Goal: Transaction & Acquisition: Purchase product/service

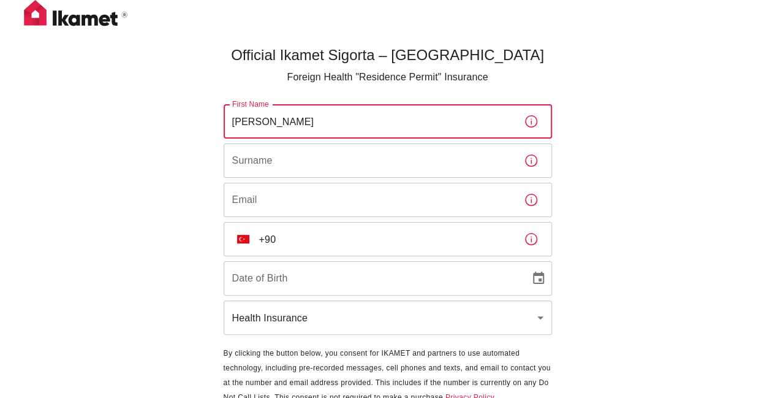
type input "J"
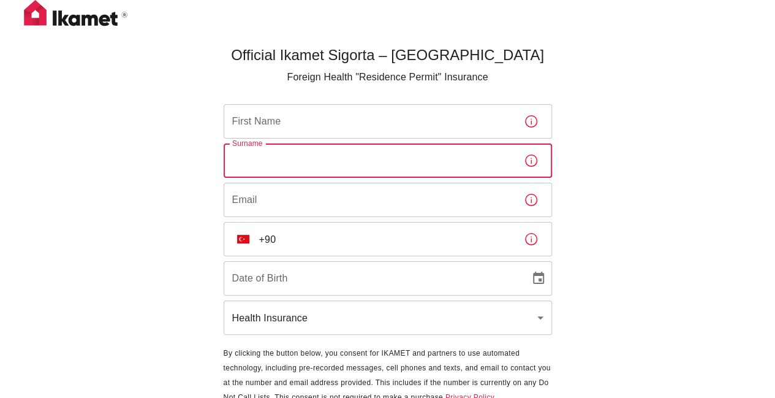
drag, startPoint x: 296, startPoint y: 165, endPoint x: 295, endPoint y: 135, distance: 30.7
click at [296, 165] on input "Surname" at bounding box center [369, 160] width 290 height 34
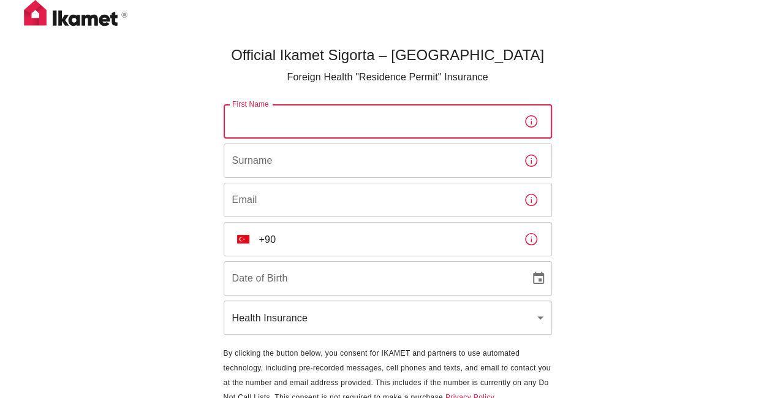
click at [293, 129] on input "First Name" at bounding box center [369, 121] width 290 height 34
type input "Jorik"
click at [249, 156] on input "Surname" at bounding box center [369, 160] width 290 height 34
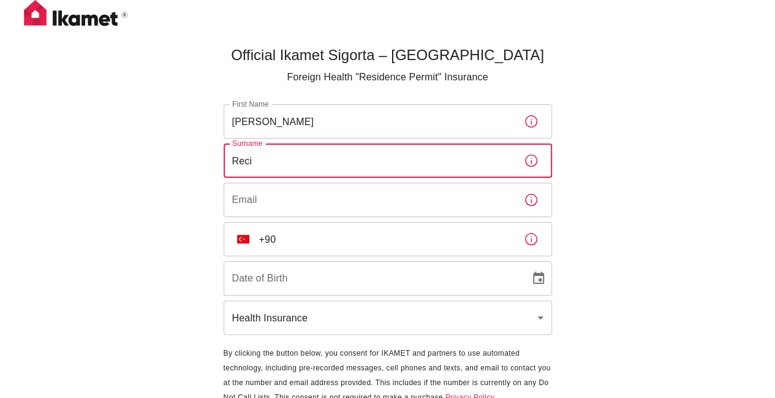
type input "Reci"
click at [239, 179] on div "First Name Jorik First Name Surname Reci Surname Email Email ​ TR +90 ​ Date of…" at bounding box center [388, 220] width 328 height 232
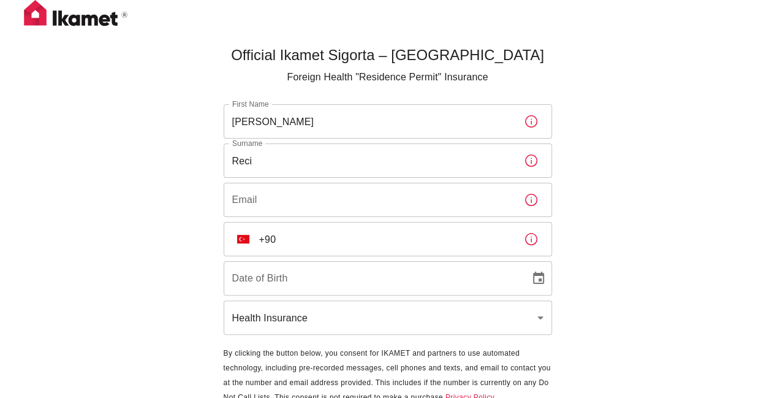
click at [240, 183] on div "Email Email" at bounding box center [388, 200] width 328 height 34
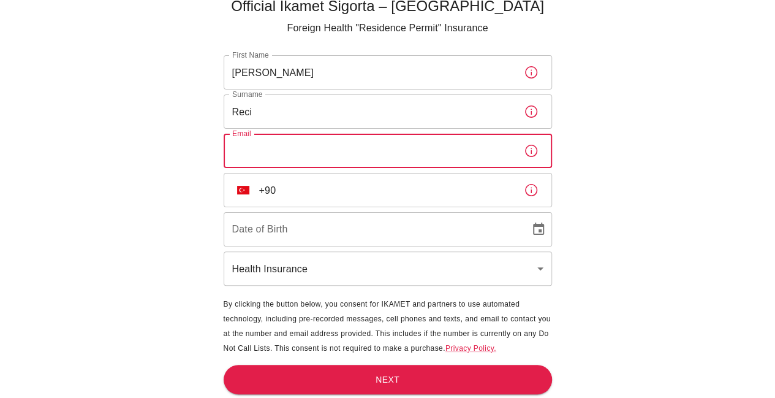
scroll to position [50, 0]
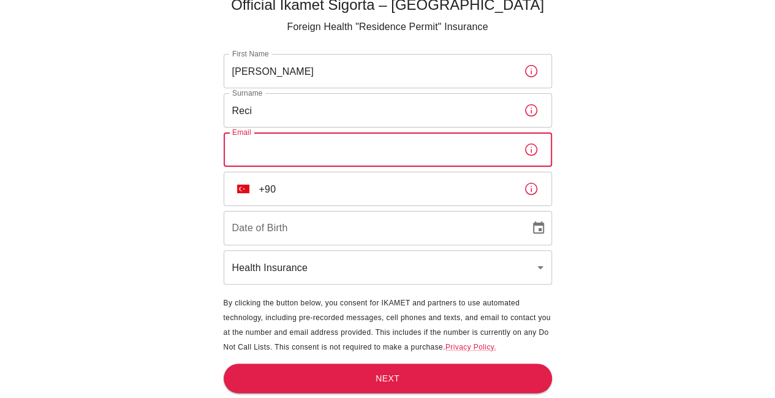
click at [276, 165] on input "Email" at bounding box center [369, 149] width 290 height 34
click at [272, 160] on input "Email" at bounding box center [369, 149] width 290 height 34
type input "jorik.reci@sabanciuniv.edu"
click at [313, 192] on input "+90" at bounding box center [386, 189] width 255 height 34
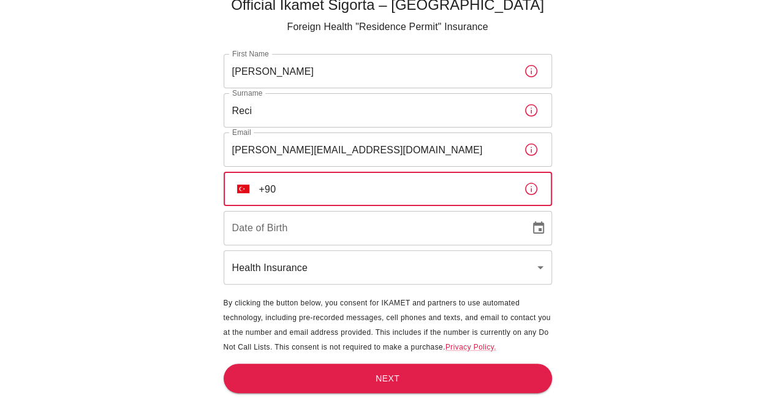
type input "+90"
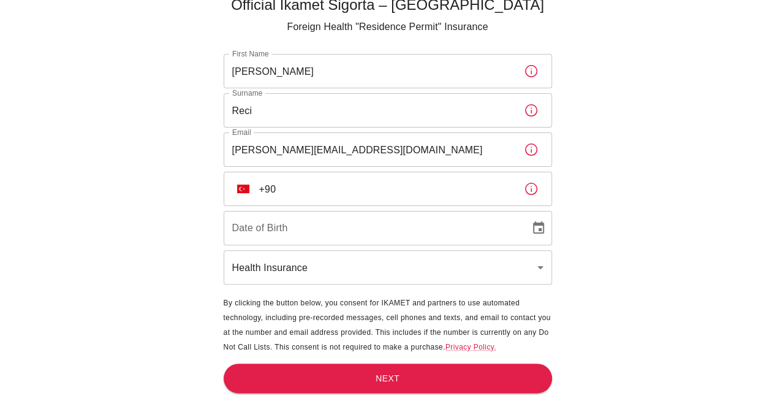
drag, startPoint x: 632, startPoint y: 105, endPoint x: 631, endPoint y: 95, distance: 10.5
click at [632, 105] on div "Official Ikamet Sigorta – Turkey Foreign Health "Residence Permit" Insurance Fi…" at bounding box center [387, 174] width 775 height 448
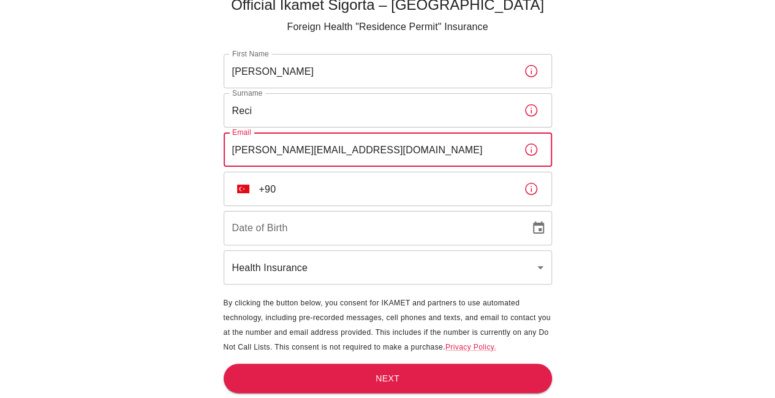
click at [358, 149] on input "jorik.reci@sabanciuniv.edu" at bounding box center [369, 149] width 290 height 34
type input "j"
type input "reci.jorik@gmail.com"
type input "26/06/2005"
click at [344, 193] on input "+90" at bounding box center [386, 189] width 255 height 34
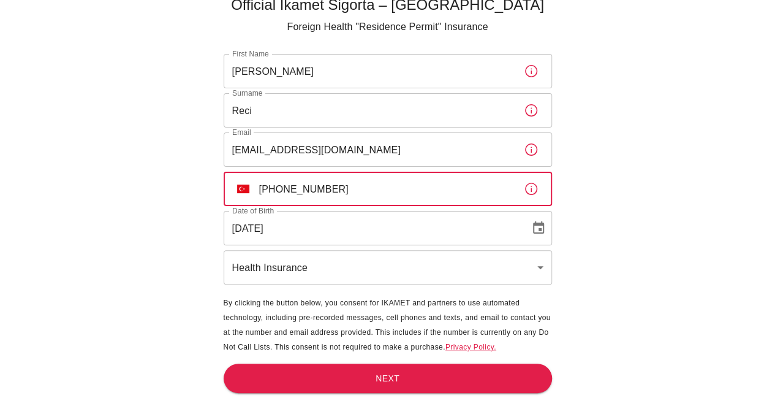
type input "+90 507 983 38 97"
click at [347, 276] on body "Official Ikamet Sigorta – Turkey Foreign Health "Residence Permit" Insurance Fi…" at bounding box center [387, 174] width 775 height 448
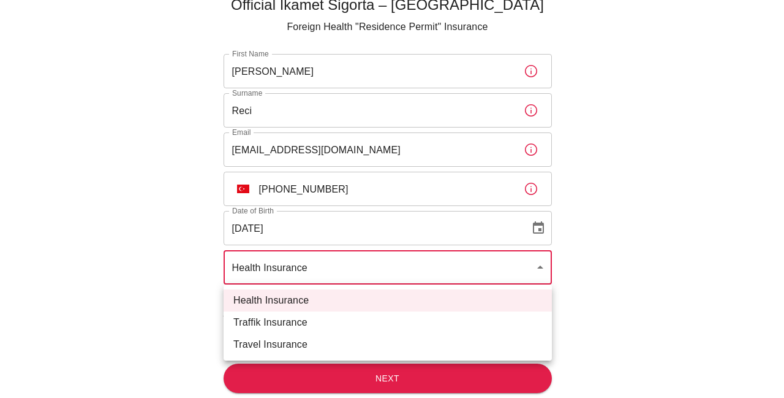
click at [326, 271] on div at bounding box center [392, 199] width 784 height 398
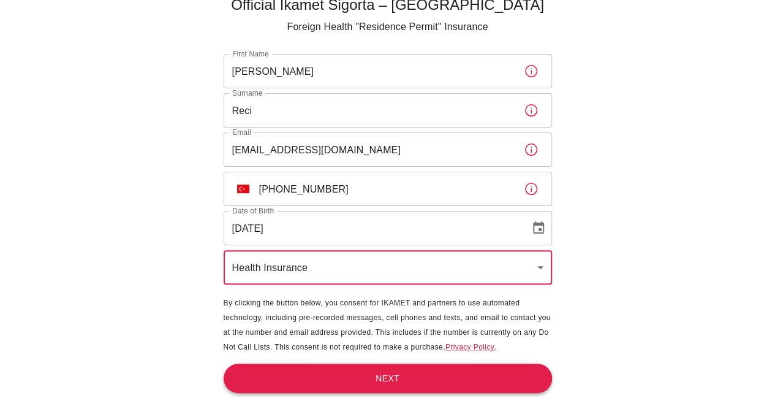
click at [343, 376] on button "Next" at bounding box center [388, 378] width 328 height 30
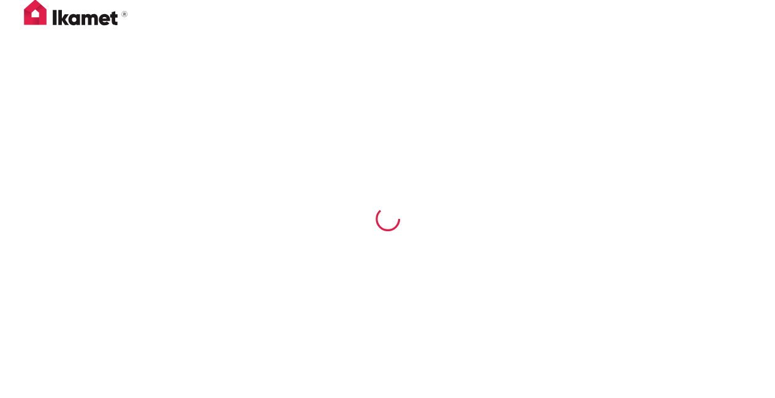
scroll to position [0, 0]
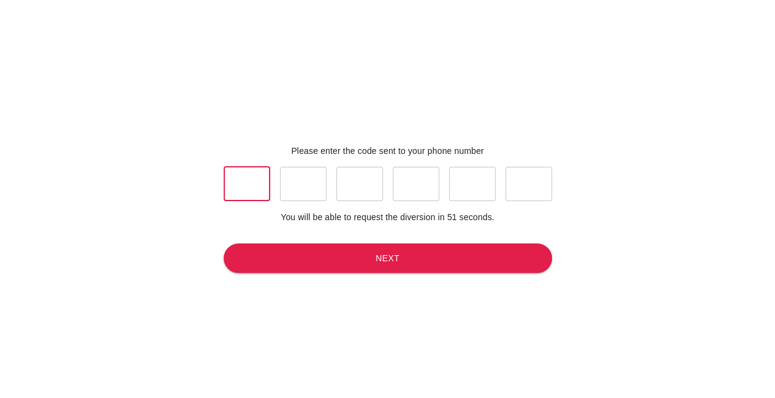
click at [257, 170] on input "text" at bounding box center [247, 184] width 47 height 34
type input "2"
type input "8"
type input "2"
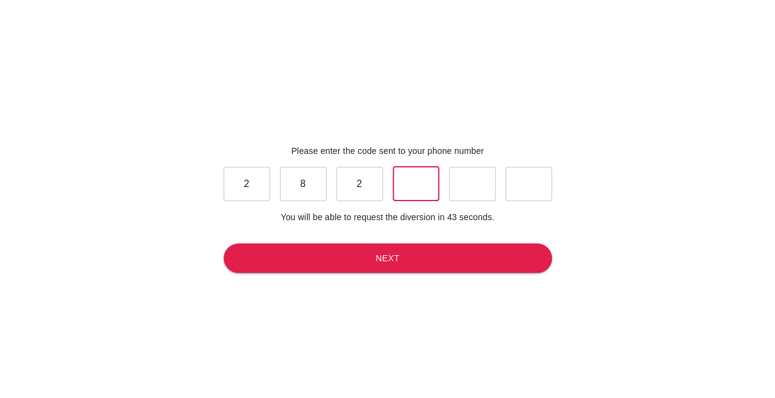
type input "4"
type input "6"
type input "9"
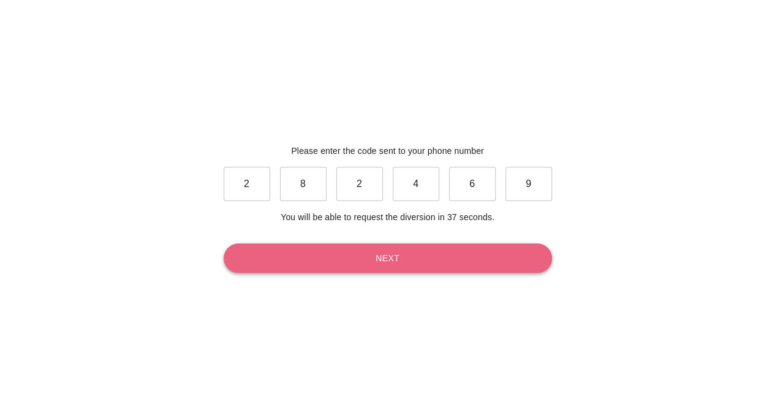
click at [301, 266] on button "Next" at bounding box center [388, 258] width 328 height 30
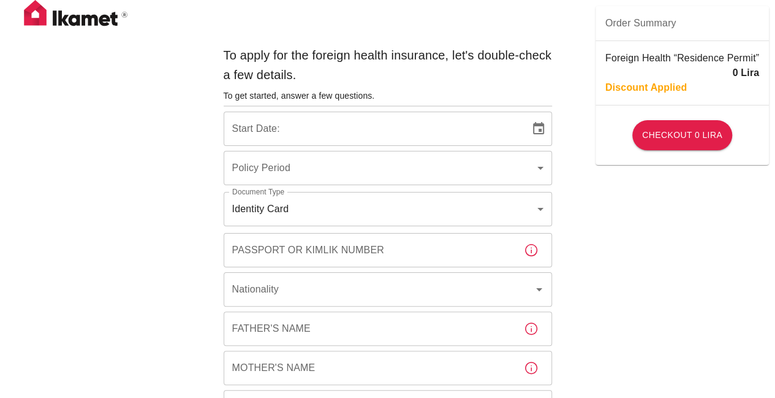
type input "b7343ef8-d55e-4554-96a8-76e30347e985"
type input "08/10/2025"
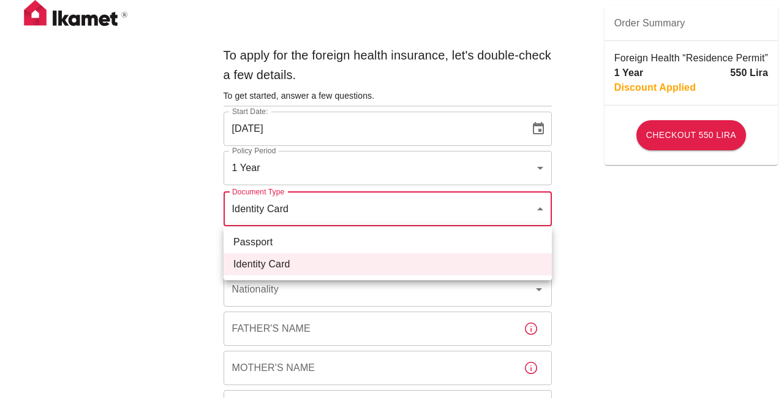
click at [297, 245] on li "Passport" at bounding box center [388, 242] width 328 height 22
type input "passport"
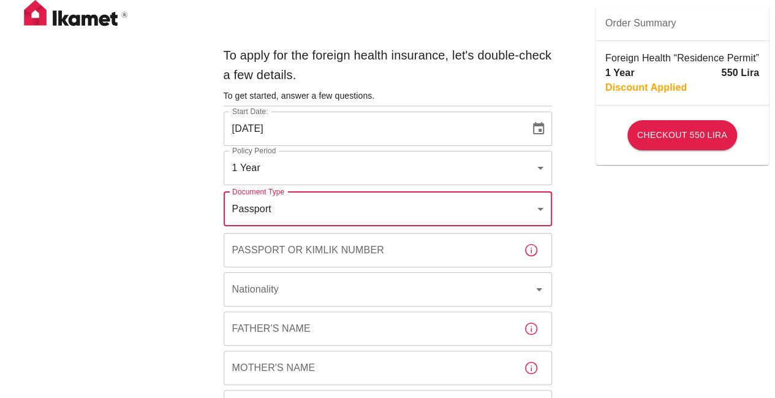
scroll to position [83, 0]
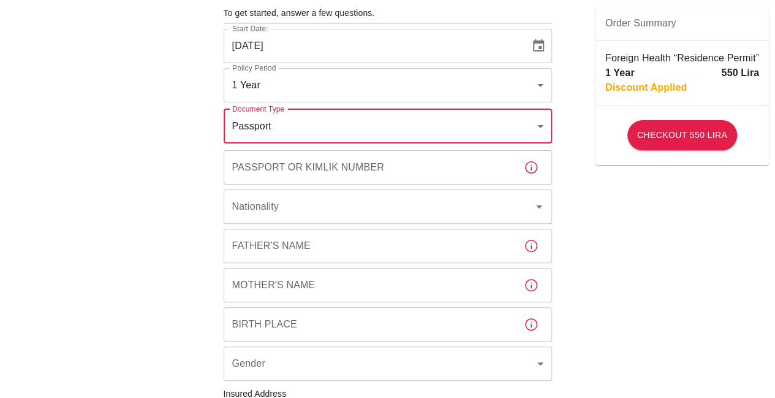
click at [310, 159] on div "Passport or Kimlik Number Passport or Kimlik Number" at bounding box center [388, 167] width 328 height 34
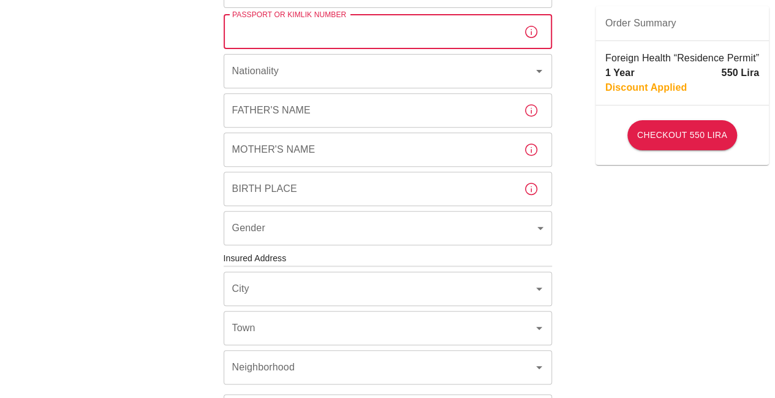
scroll to position [156, 0]
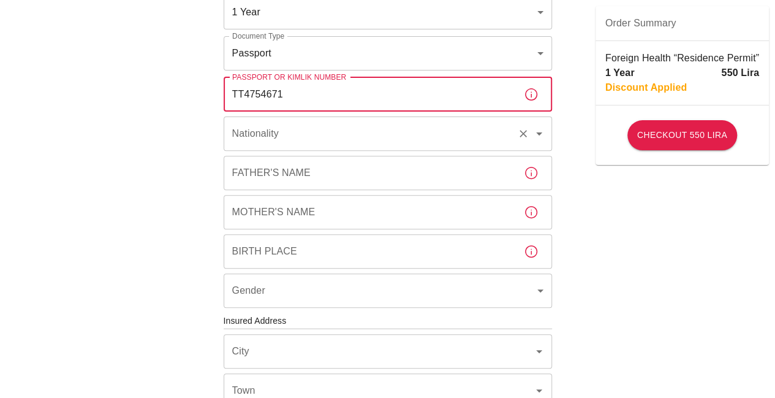
type input "TT4754671"
click at [306, 132] on input "Nationality" at bounding box center [370, 133] width 283 height 23
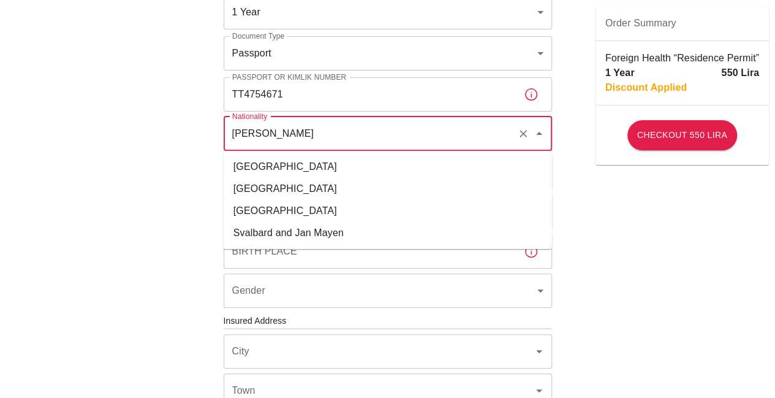
click at [293, 208] on li "Japan" at bounding box center [388, 211] width 328 height 22
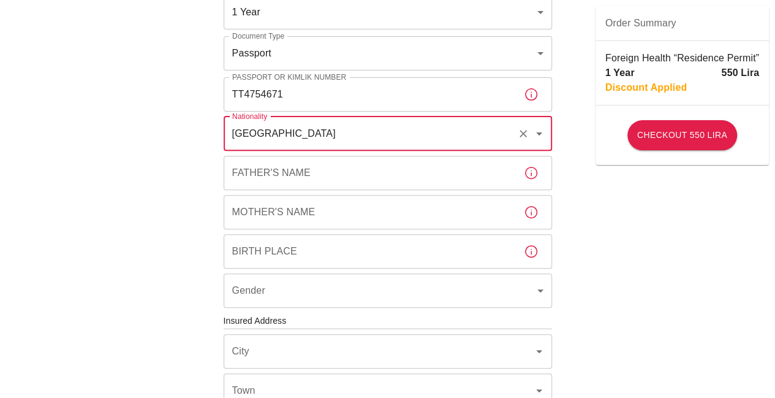
type input "Japan"
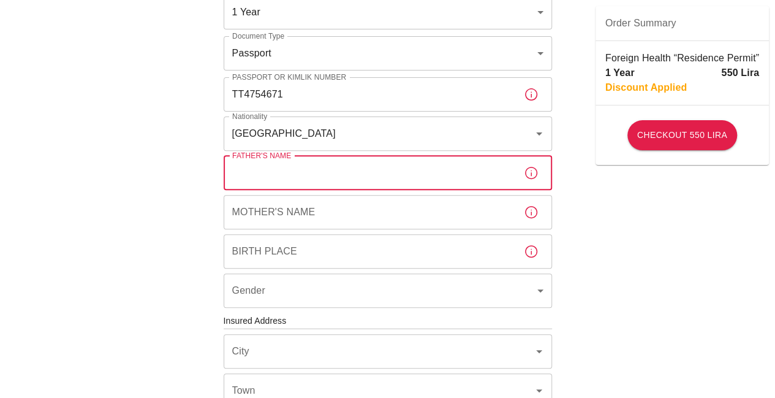
click at [296, 175] on input "Father's Name" at bounding box center [369, 173] width 290 height 34
type input "Agim Reci"
click at [289, 219] on input "Mother's Name" at bounding box center [369, 212] width 290 height 34
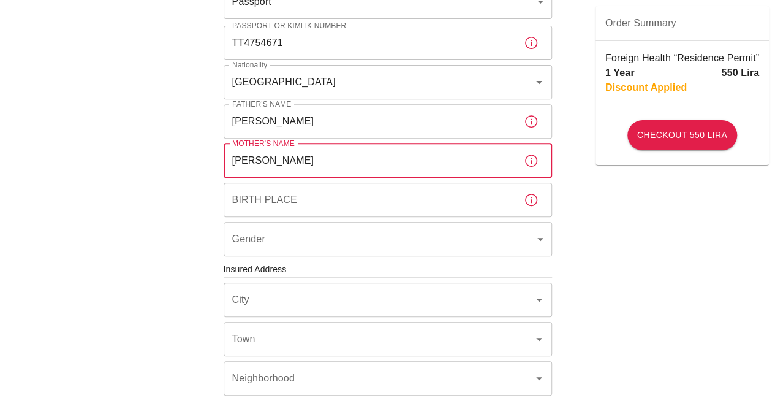
scroll to position [208, 0]
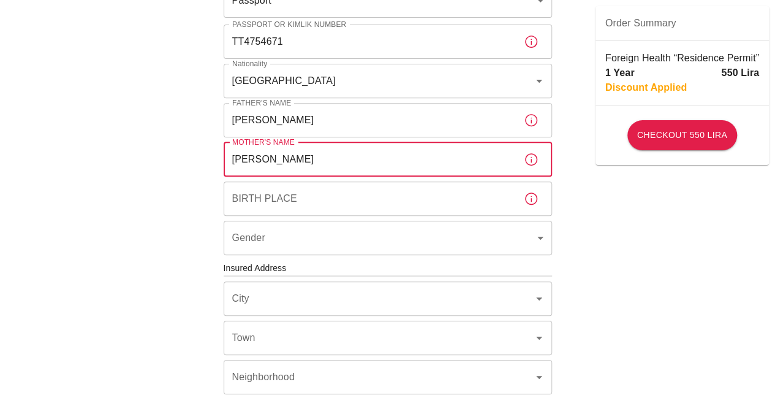
type input "Kumiko Nagamori"
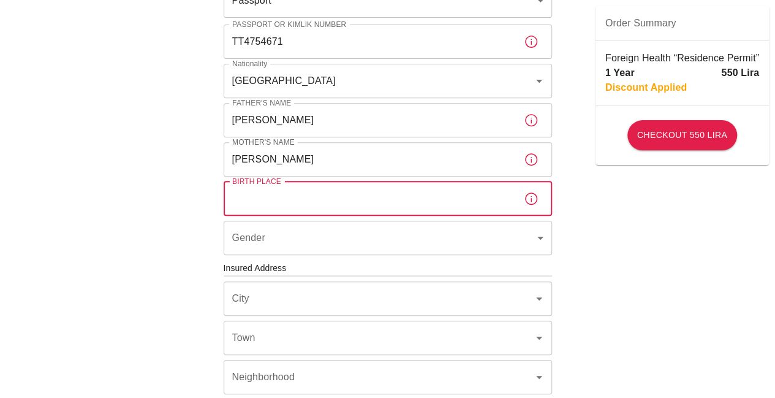
click at [271, 198] on input "Birth Place" at bounding box center [369, 198] width 290 height 34
type input "Kanagawa"
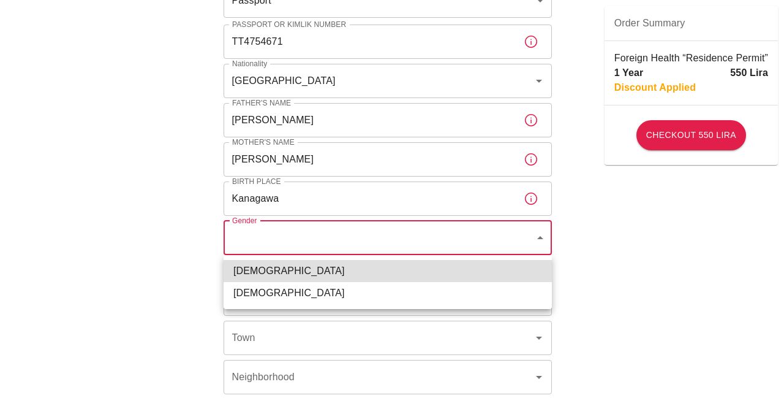
click at [276, 237] on body "To apply for the foreign health insurance, let's double-check a few details. To…" at bounding box center [392, 266] width 784 height 949
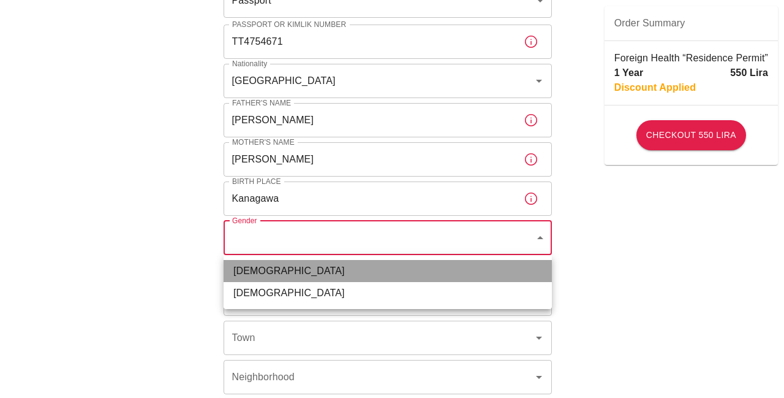
click at [276, 276] on li "Male" at bounding box center [388, 271] width 328 height 22
type input "male"
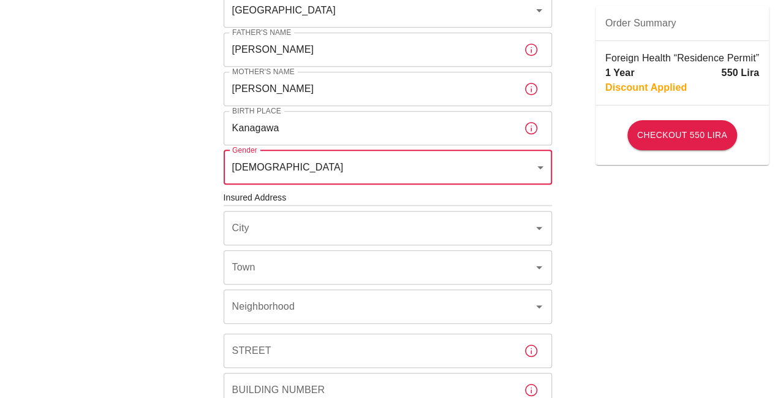
scroll to position [280, 0]
click at [297, 231] on input "City" at bounding box center [370, 226] width 283 height 23
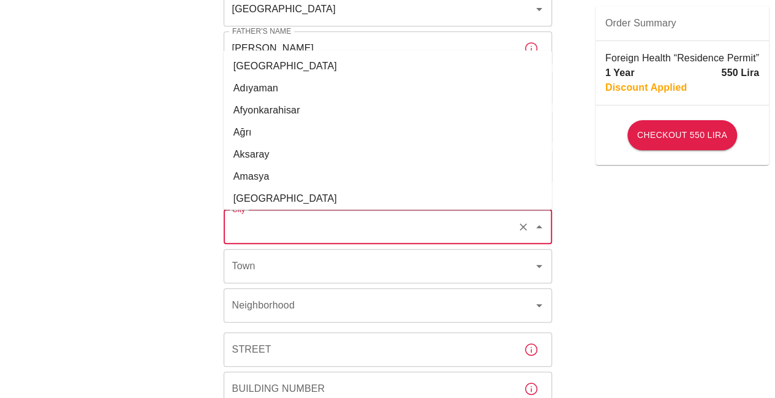
click at [297, 231] on input "City" at bounding box center [370, 226] width 283 height 23
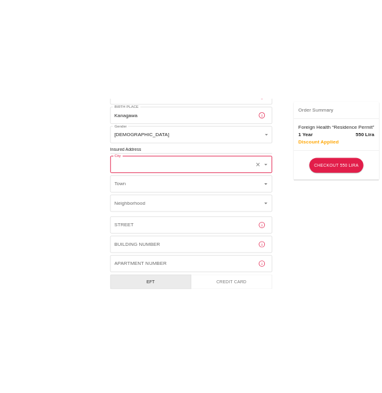
scroll to position [371, 0]
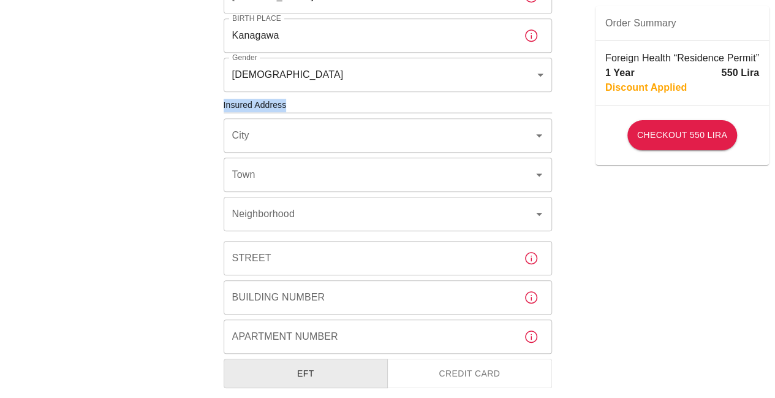
drag, startPoint x: 292, startPoint y: 104, endPoint x: 224, endPoint y: 108, distance: 67.5
click at [224, 108] on h6 "Insured Address" at bounding box center [388, 105] width 328 height 13
copy h6 "Insured Address"
click at [224, 110] on div at bounding box center [224, 110] width 0 height 0
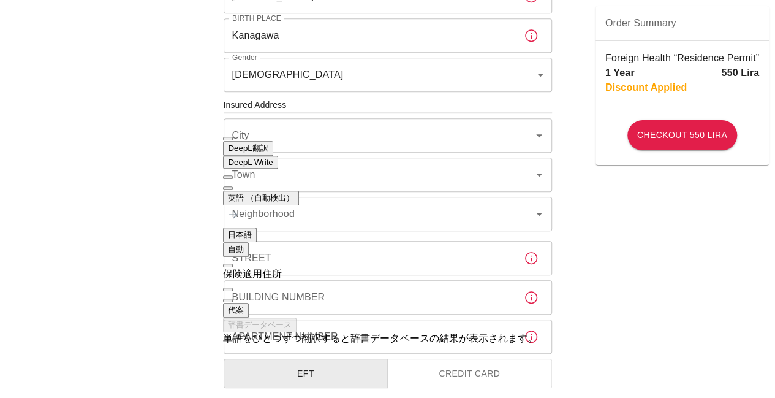
click at [594, 159] on div "To apply for the foreign health insurance, let's double-check a few details. To…" at bounding box center [387, 103] width 775 height 949
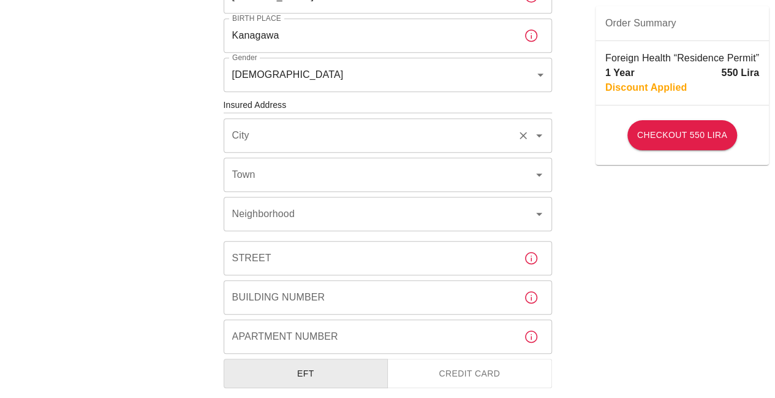
click at [431, 147] on div "City" at bounding box center [388, 135] width 328 height 34
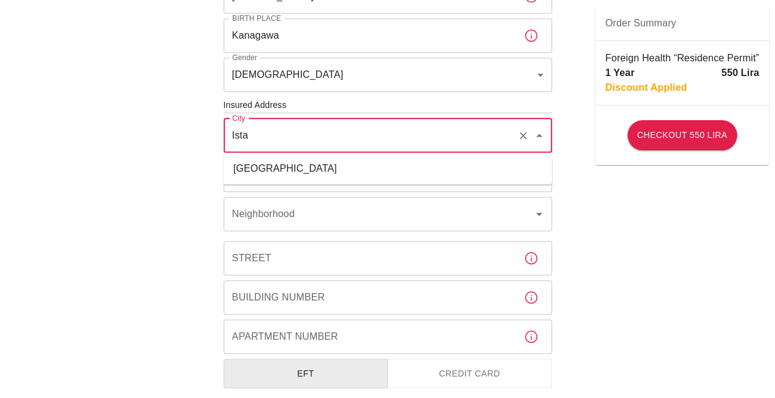
click at [363, 162] on li "İstanbul" at bounding box center [388, 168] width 328 height 22
type input "İstanbul"
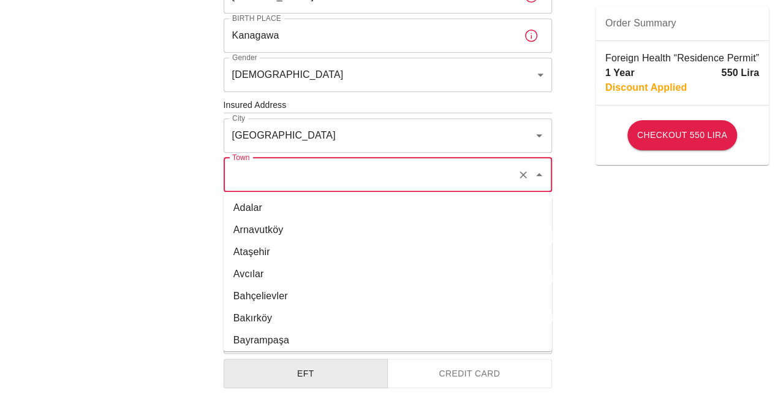
click at [315, 171] on input "Town" at bounding box center [370, 174] width 283 height 23
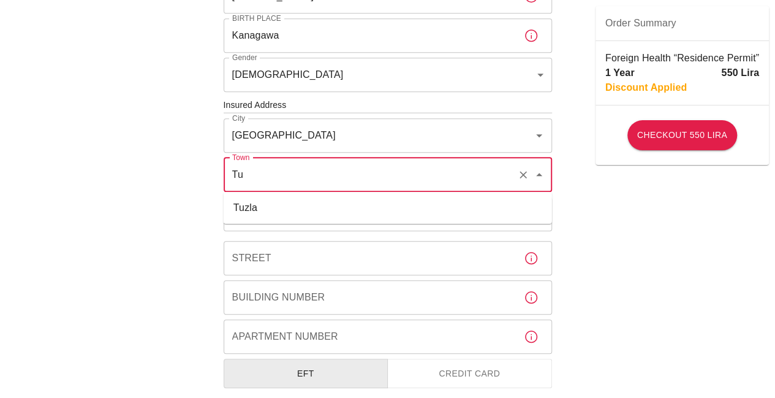
click at [305, 209] on li "Tuzla" at bounding box center [388, 208] width 328 height 22
type input "Tuzla"
click at [305, 209] on input "Neighborhood" at bounding box center [370, 213] width 283 height 23
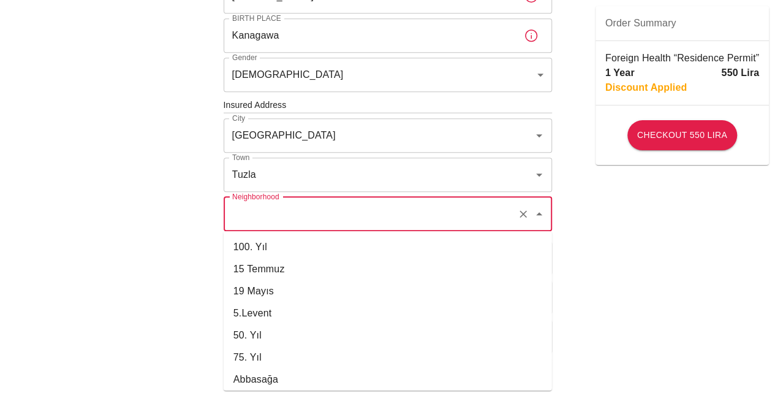
click at [167, 215] on div "To apply for the foreign health insurance, let's double-check a few details. To…" at bounding box center [387, 103] width 775 height 949
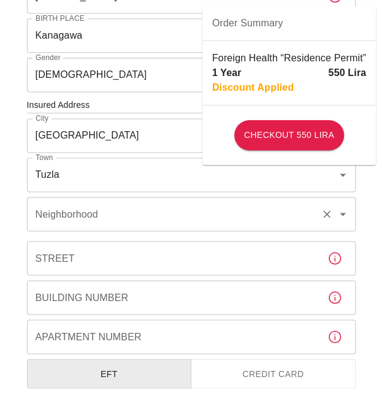
click at [175, 222] on input "Neighborhood" at bounding box center [173, 213] width 283 height 23
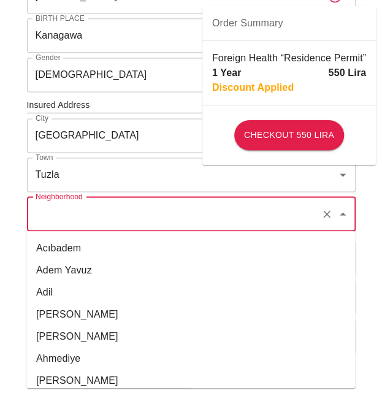
scroll to position [172, 0]
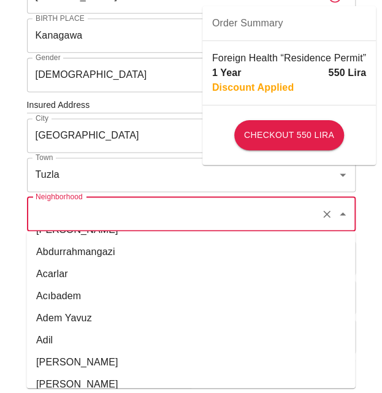
click at [1, 236] on div "To apply for the foreign health insurance, let's double-check a few details. To…" at bounding box center [191, 103] width 382 height 949
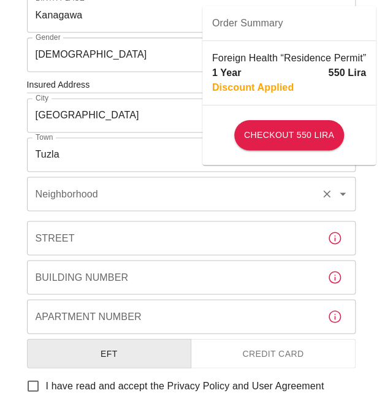
scroll to position [392, 0]
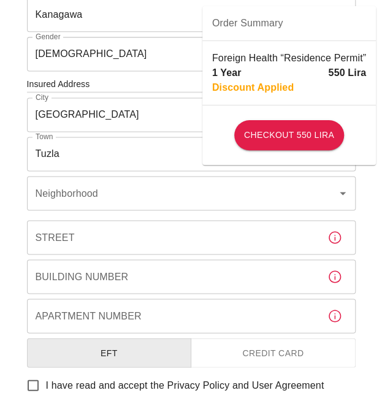
click at [173, 211] on div "To apply for the foreign health insurance, let's double-check a few details. To…" at bounding box center [191, 63] width 338 height 830
click at [168, 203] on input "Neighborhood" at bounding box center [173, 192] width 283 height 23
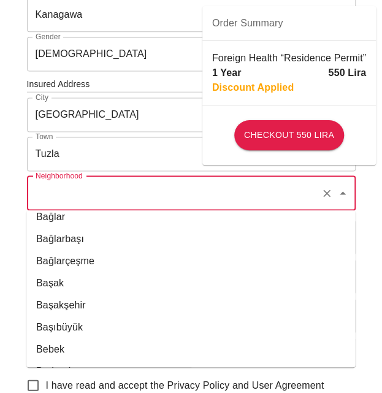
scroll to position [2443, 0]
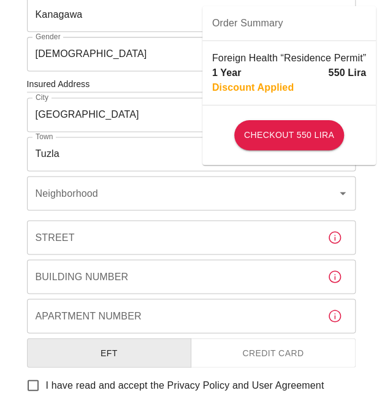
click at [172, 284] on input "Building Number" at bounding box center [172, 276] width 290 height 34
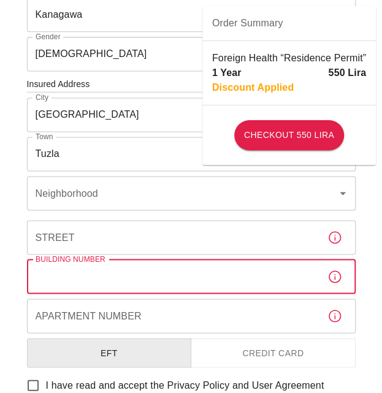
paste input "D1A"
type input "D1A"
click at [172, 315] on input "Apartment Number" at bounding box center [172, 315] width 290 height 34
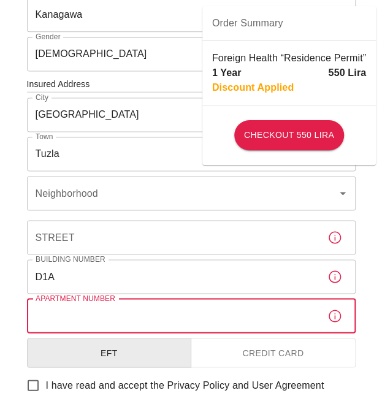
click at [179, 303] on input "Apartment Number" at bounding box center [172, 315] width 290 height 34
paste input "203"
type input "203"
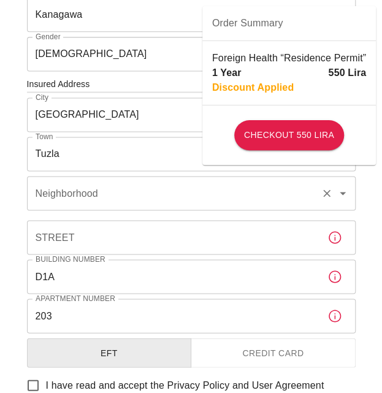
click at [119, 191] on input "Neighborhood" at bounding box center [173, 192] width 283 height 23
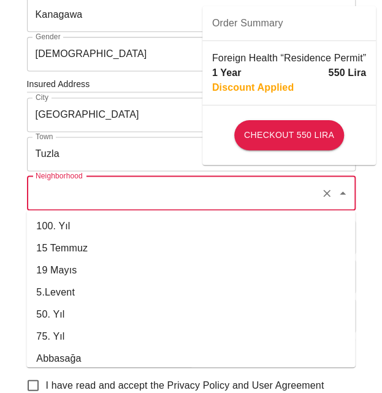
paste input "Sabancı Üniversitesi Orta Mahalle Üniversite Caddesi"
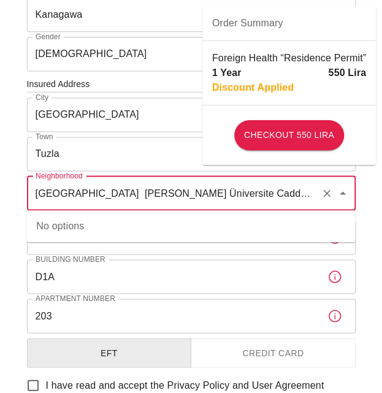
type input "Sabancı Üniversitesi Orta Mahalle Üniversite Caddesi"
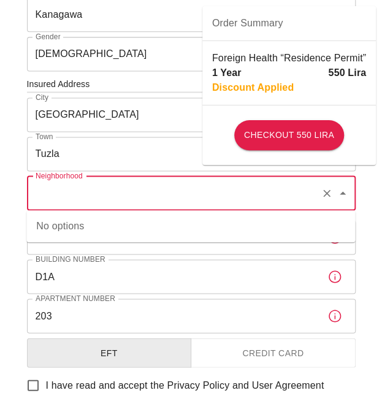
click at [132, 250] on input "Street" at bounding box center [172, 237] width 290 height 34
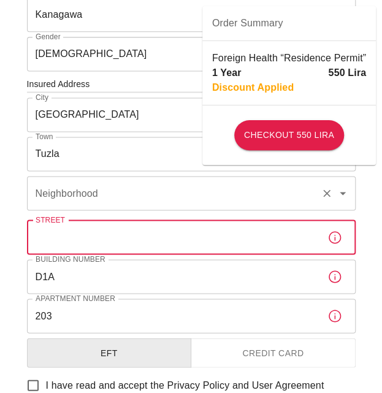
click at [37, 201] on input "Neighborhood" at bounding box center [173, 192] width 283 height 23
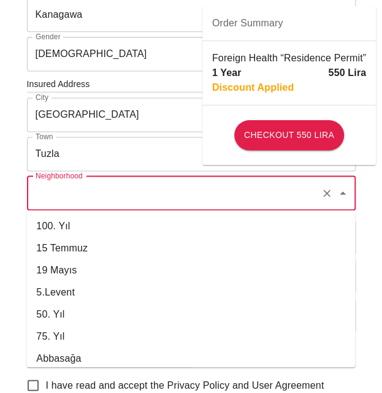
paste input "Sabancı Üniversitesi Orta Mahalle Üniversite Caddesi"
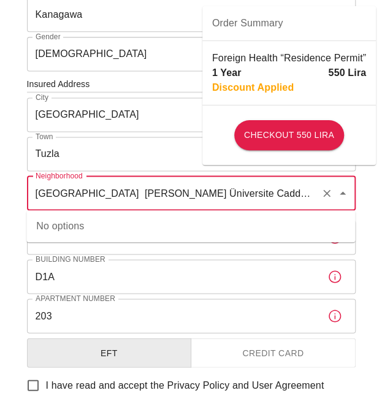
click at [265, 197] on input "Sabancı Üniversitesi Orta Mahalle Üniversite Caddesi" at bounding box center [173, 192] width 283 height 23
drag, startPoint x: 280, startPoint y: 197, endPoint x: 126, endPoint y: 203, distance: 154.5
click at [126, 203] on input "Sabancı Üniversitesi Orta Mahalle Üniversite Caddesi" at bounding box center [173, 192] width 283 height 23
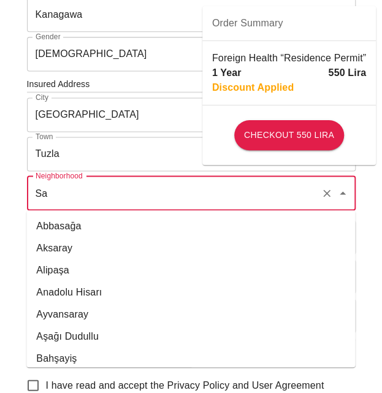
type input "S"
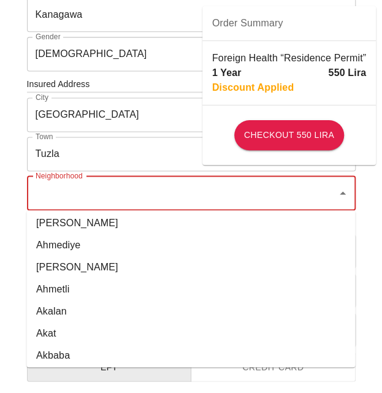
scroll to position [312, 0]
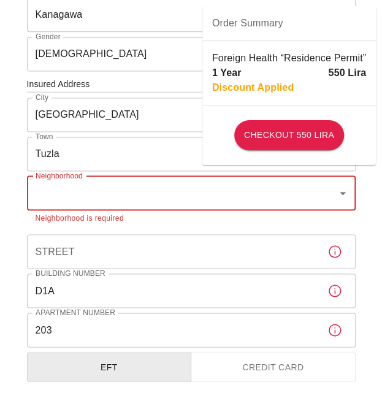
click at [162, 248] on input "Street" at bounding box center [172, 251] width 290 height 34
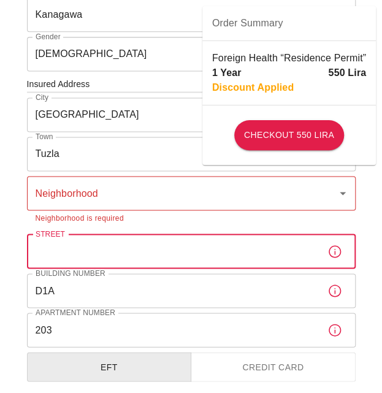
click at [138, 245] on input "Street" at bounding box center [172, 251] width 290 height 34
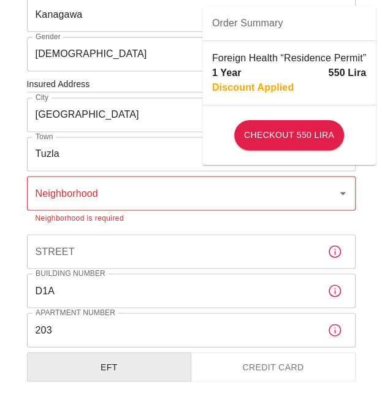
click at [13, 236] on div "To apply for the foreign health insurance, let's double-check a few details. To…" at bounding box center [191, 109] width 368 height 923
click at [159, 200] on input "Neighborhood" at bounding box center [181, 192] width 299 height 23
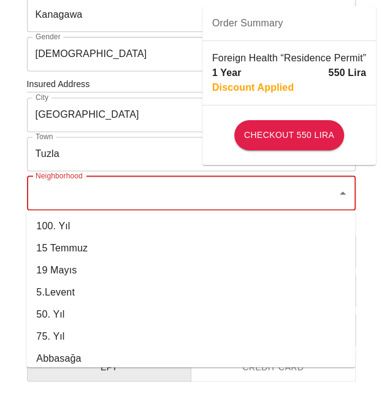
paste input "Üniversite Caddesi No:27"
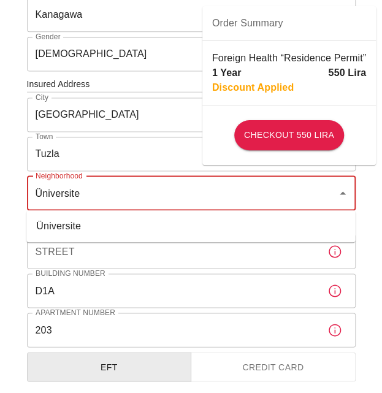
click at [148, 228] on li "Üniversite" at bounding box center [190, 226] width 328 height 22
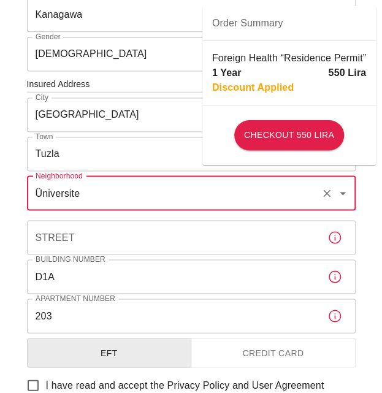
type input "Üniversite"
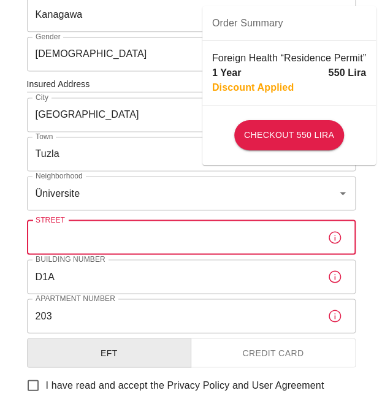
click at [148, 228] on input "Street" at bounding box center [172, 237] width 290 height 34
click at [206, 241] on input "Street" at bounding box center [172, 237] width 290 height 34
paste input "Caddesi No:27"
click at [206, 241] on input "Caddesi No:27" at bounding box center [172, 237] width 290 height 34
type input "Caddesi No:27"
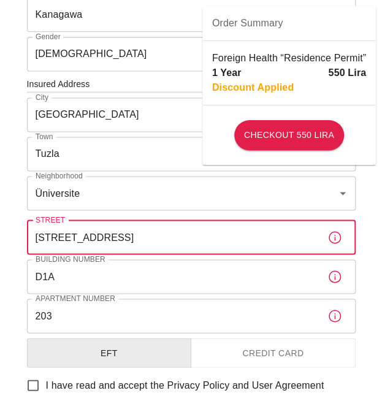
click at [209, 257] on div "To apply for the foreign health insurance, let's double-check a few details. To…" at bounding box center [191, 63] width 338 height 830
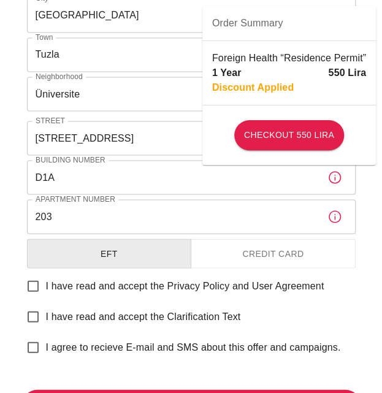
scroll to position [492, 0]
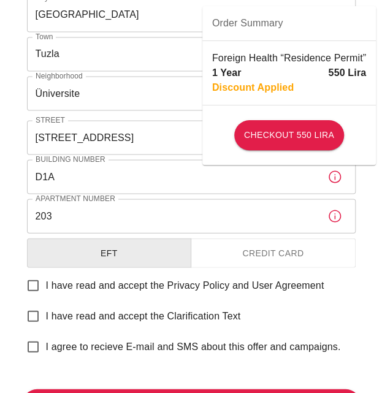
click at [64, 288] on span "I have read and accept the Privacy Policy and User Agreement" at bounding box center [185, 284] width 278 height 15
click at [46, 288] on input "I have read and accept the Privacy Policy and User Agreement" at bounding box center [33, 285] width 26 height 26
checkbox input "true"
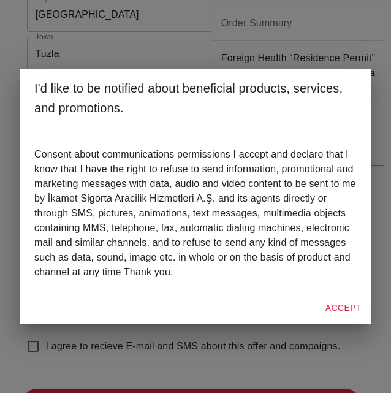
click at [345, 303] on button "Accept" at bounding box center [343, 307] width 46 height 23
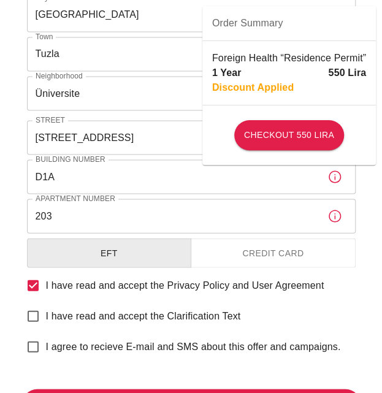
click at [37, 308] on input "I have read and accept the Clarification Text" at bounding box center [33, 316] width 26 height 26
checkbox input "true"
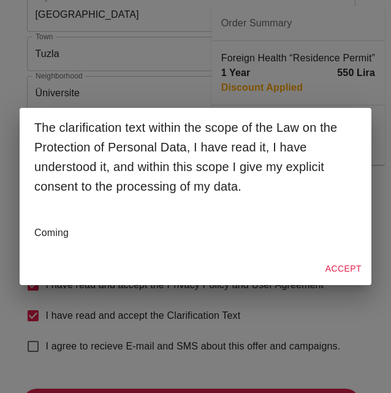
click at [341, 266] on button "Accept" at bounding box center [343, 268] width 46 height 23
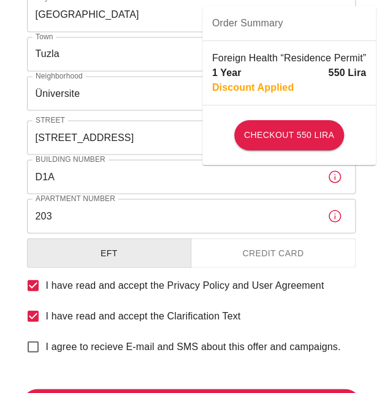
click at [47, 342] on span "I agree to recieve E-mail and SMS about this offer and campaigns." at bounding box center [193, 346] width 295 height 15
click at [46, 342] on input "I agree to recieve E-mail and SMS about this offer and campaigns." at bounding box center [33, 346] width 26 height 26
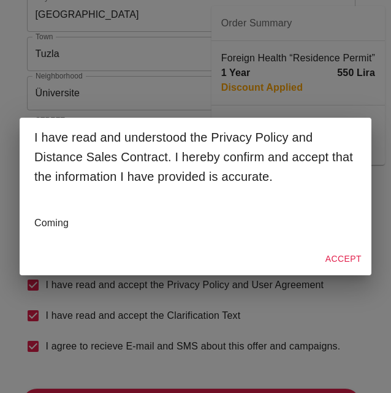
click at [48, 229] on p "Coming" at bounding box center [195, 223] width 322 height 15
click at [50, 228] on p "Coming" at bounding box center [195, 223] width 322 height 15
click at [351, 258] on button "Accept" at bounding box center [343, 258] width 46 height 23
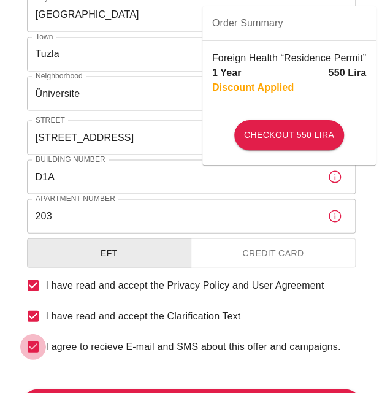
click at [40, 342] on input "I agree to recieve E-mail and SMS about this offer and campaigns." at bounding box center [33, 346] width 26 height 26
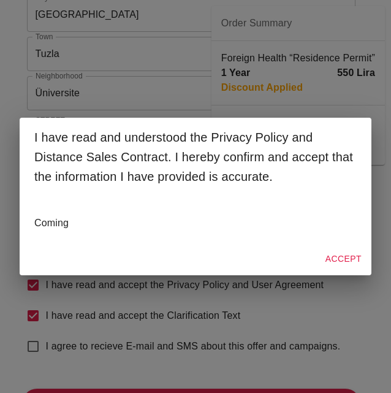
click at [283, 260] on div "Accept" at bounding box center [196, 259] width 352 height 32
click at [70, 219] on p "Coming" at bounding box center [195, 223] width 322 height 15
click at [63, 221] on p "Coming" at bounding box center [195, 223] width 322 height 15
click at [141, 314] on div "I have read and understood the Privacy Policy and Distance Sales Contract. I he…" at bounding box center [195, 196] width 391 height 393
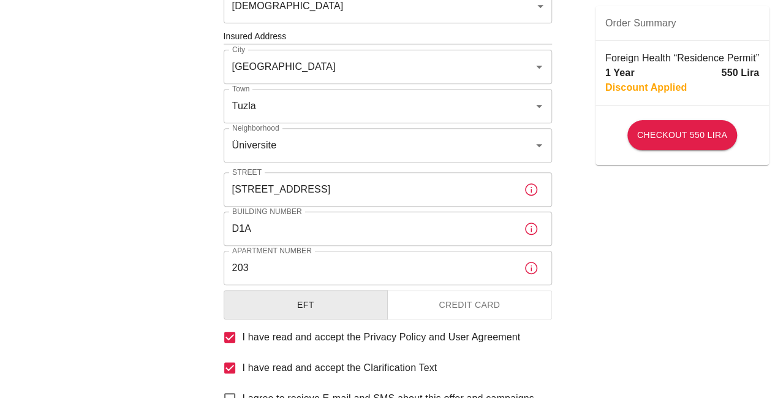
scroll to position [551, 0]
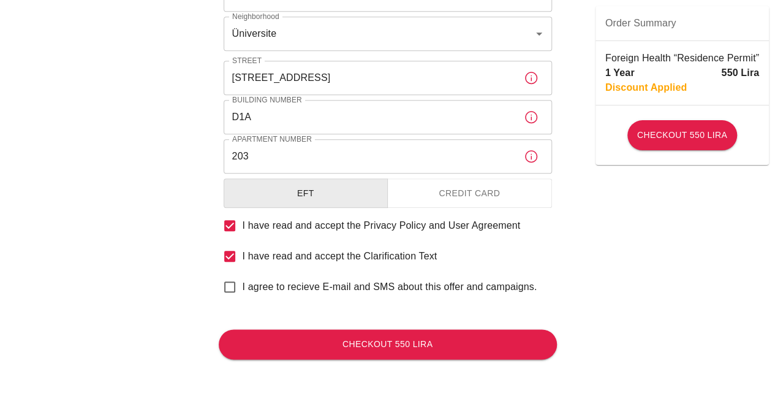
click at [293, 287] on span "I agree to recieve E-mail and SMS about this offer and campaigns." at bounding box center [390, 286] width 295 height 15
click at [243, 287] on input "I agree to recieve E-mail and SMS about this offer and campaigns." at bounding box center [230, 287] width 26 height 26
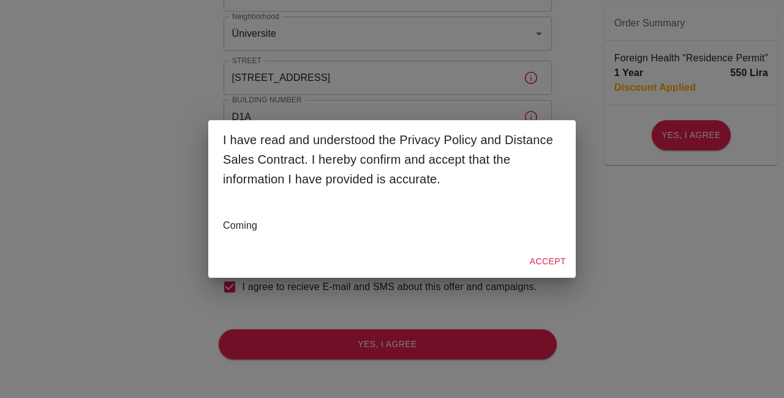
click at [545, 255] on button "Accept" at bounding box center [548, 261] width 46 height 23
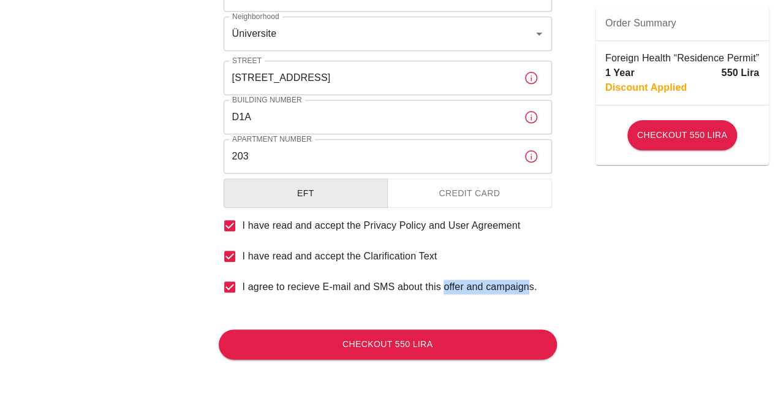
drag, startPoint x: 438, startPoint y: 288, endPoint x: 523, endPoint y: 292, distance: 85.2
click at [523, 292] on span "I agree to recieve E-mail and SMS about this offer and campaigns." at bounding box center [390, 286] width 295 height 15
click at [526, 292] on span "I agree to recieve E-mail and SMS about this offer and campaigns." at bounding box center [390, 286] width 295 height 15
click at [243, 292] on input "I agree to recieve E-mail and SMS about this offer and campaigns." at bounding box center [230, 287] width 26 height 26
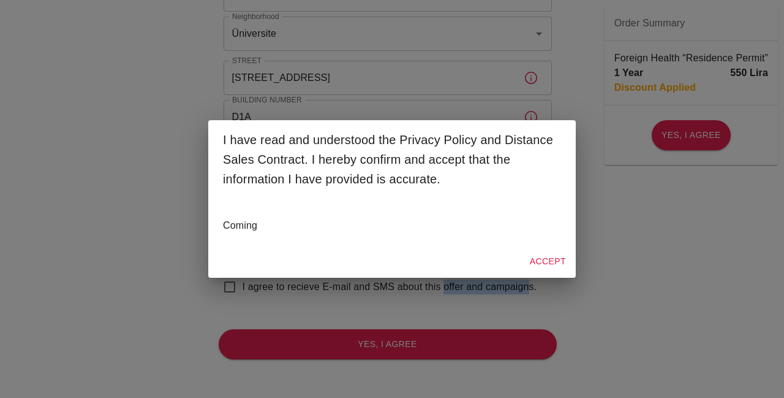
click at [544, 259] on button "Accept" at bounding box center [548, 261] width 46 height 23
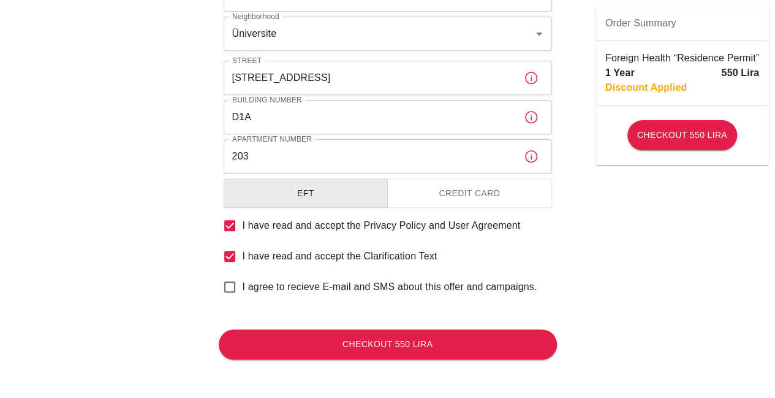
click at [345, 284] on span "I agree to recieve E-mail and SMS about this offer and campaigns." at bounding box center [390, 286] width 295 height 15
click at [243, 284] on input "I agree to recieve E-mail and SMS about this offer and campaigns." at bounding box center [230, 287] width 26 height 26
checkbox input "true"
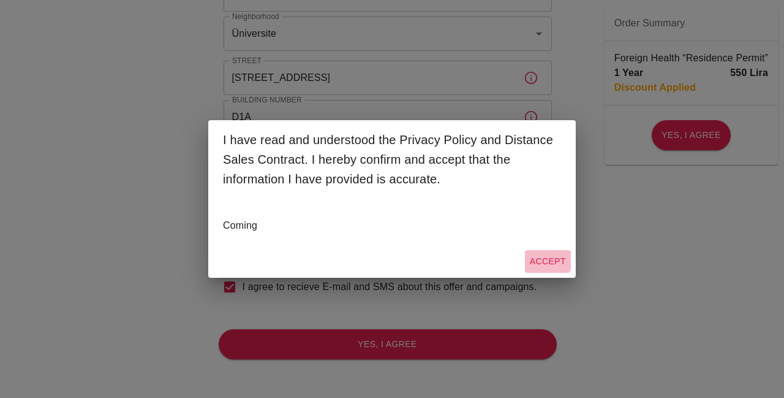
click at [545, 260] on button "Accept" at bounding box center [548, 261] width 46 height 23
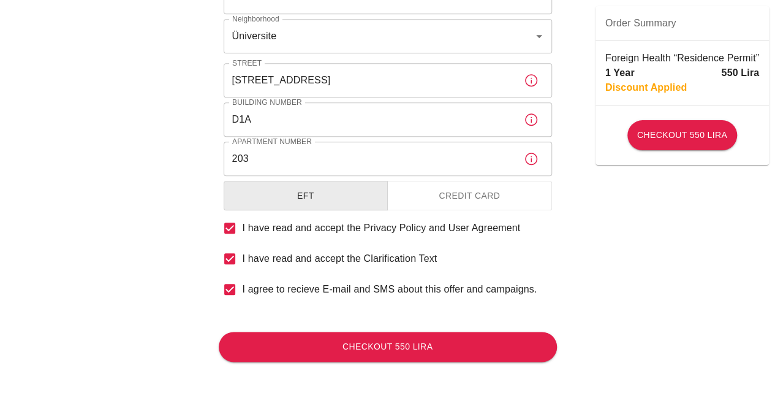
scroll to position [549, 0]
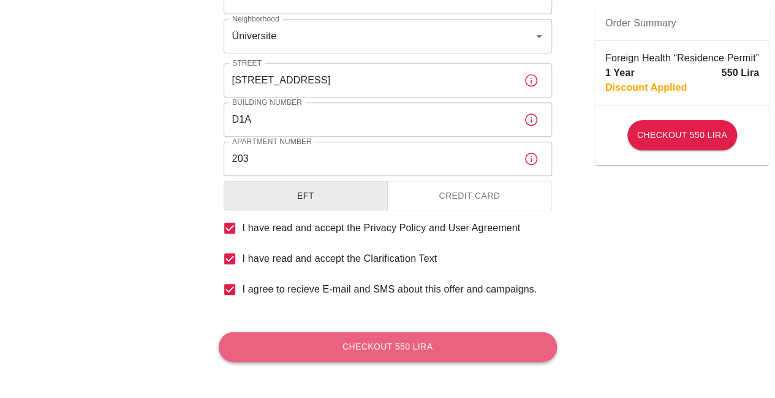
click at [412, 343] on button "Checkout 550 Lira" at bounding box center [388, 346] width 338 height 30
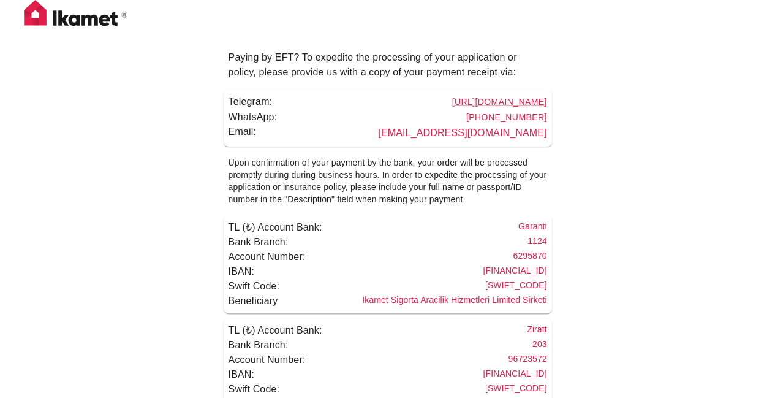
scroll to position [28, 0]
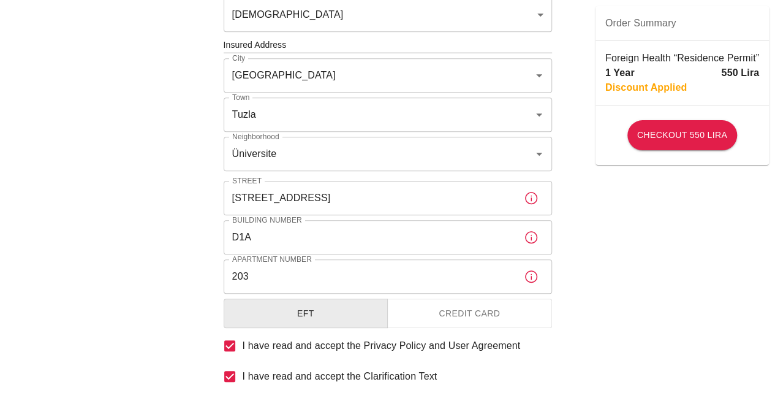
scroll to position [551, 0]
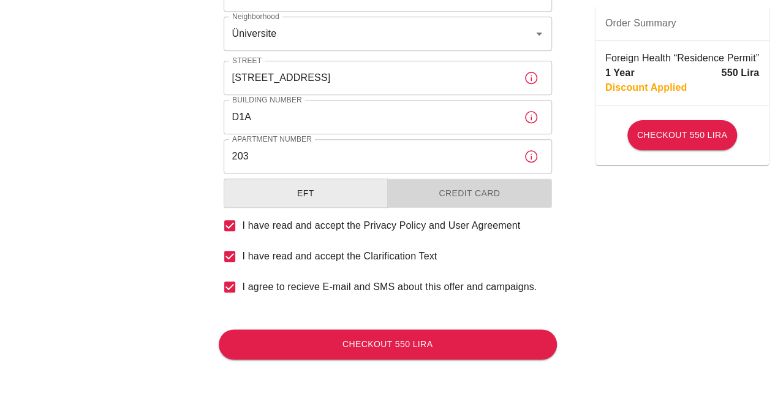
click at [468, 196] on button "Credit Card" at bounding box center [469, 193] width 165 height 30
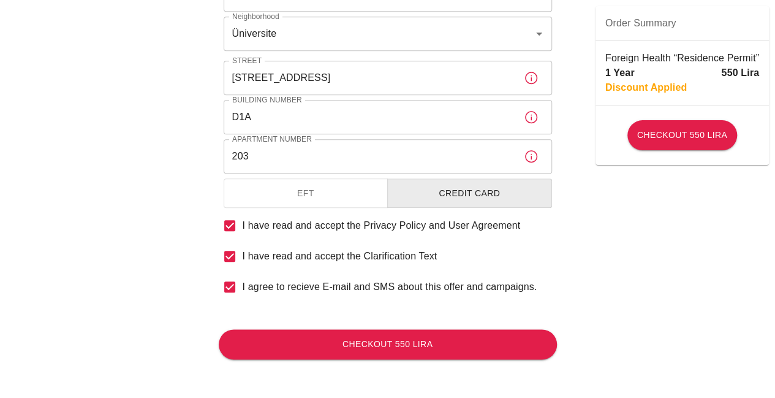
click at [442, 196] on button "Credit Card" at bounding box center [469, 193] width 165 height 30
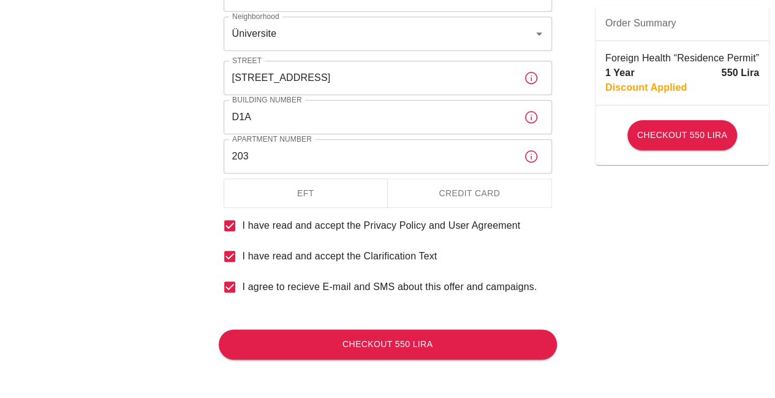
click at [442, 196] on button "Credit Card" at bounding box center [469, 193] width 165 height 30
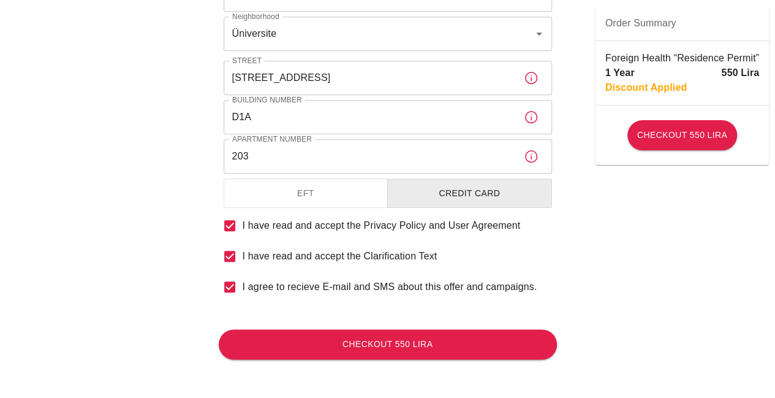
click at [349, 199] on button "EFT" at bounding box center [306, 193] width 165 height 30
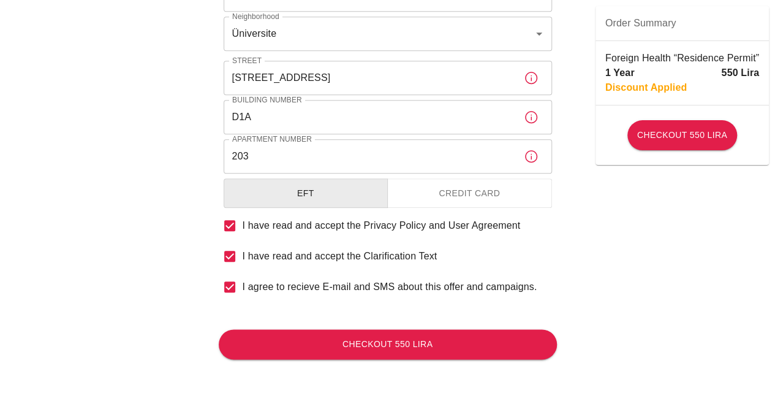
click at [424, 203] on button "Credit Card" at bounding box center [469, 193] width 165 height 30
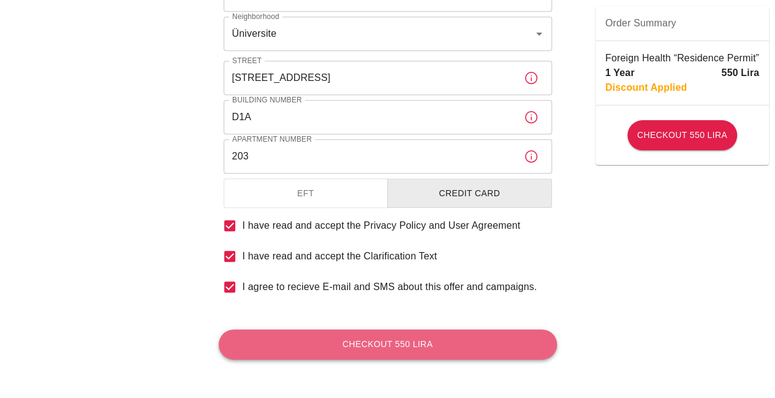
click at [426, 329] on button "Checkout 550 Lira" at bounding box center [388, 344] width 338 height 30
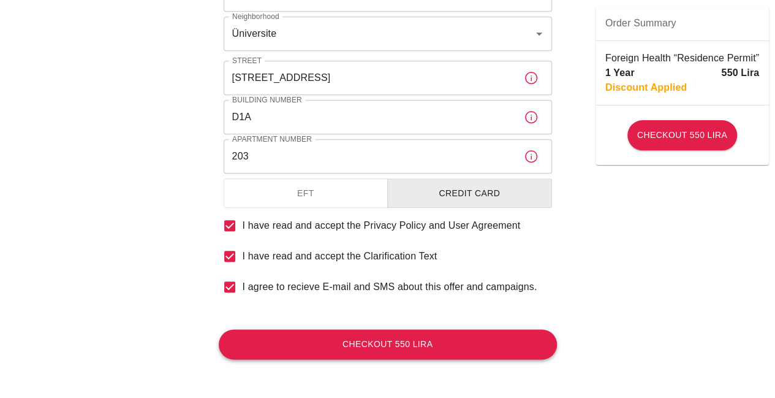
click at [426, 347] on button "Checkout 550 Lira" at bounding box center [388, 344] width 338 height 30
